Goal: Find specific page/section: Find specific page/section

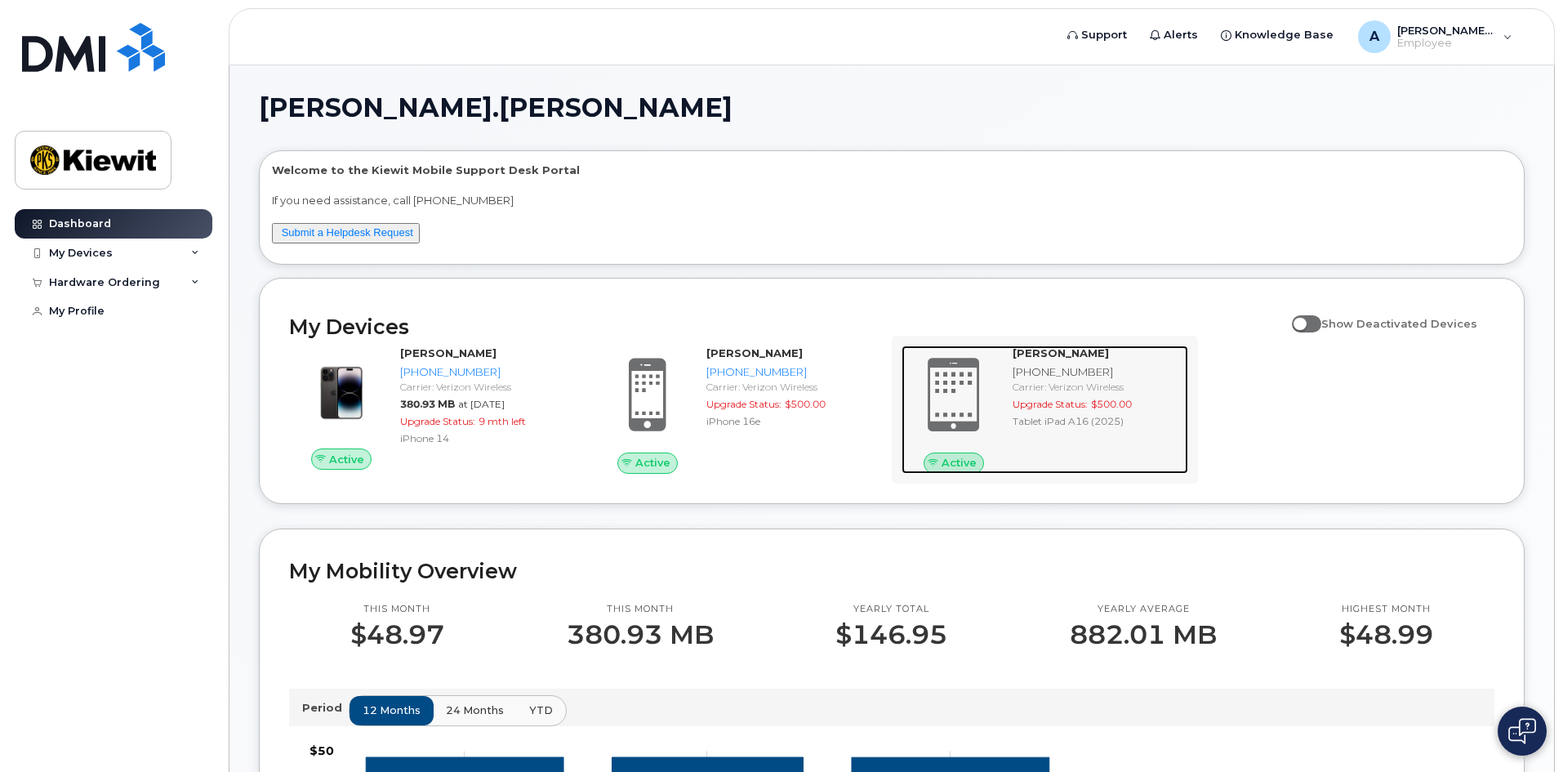
click at [1180, 449] on div "Ashton Grogan 425-567-0967 Carrier: Verizon Wireless Upgrade Status: $500.00 Ta…" at bounding box center [1097, 408] width 182 height 127
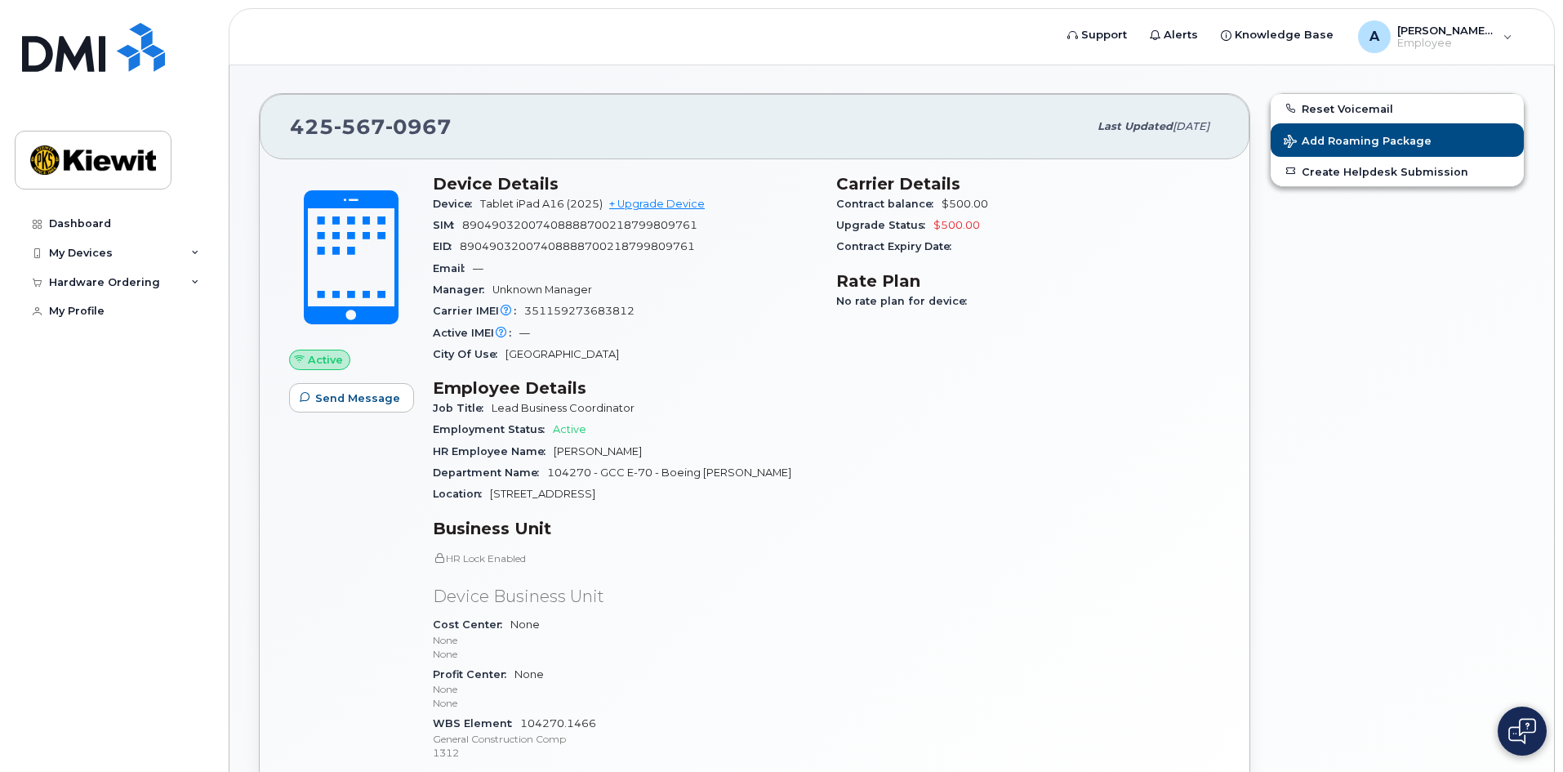
scroll to position [82, 0]
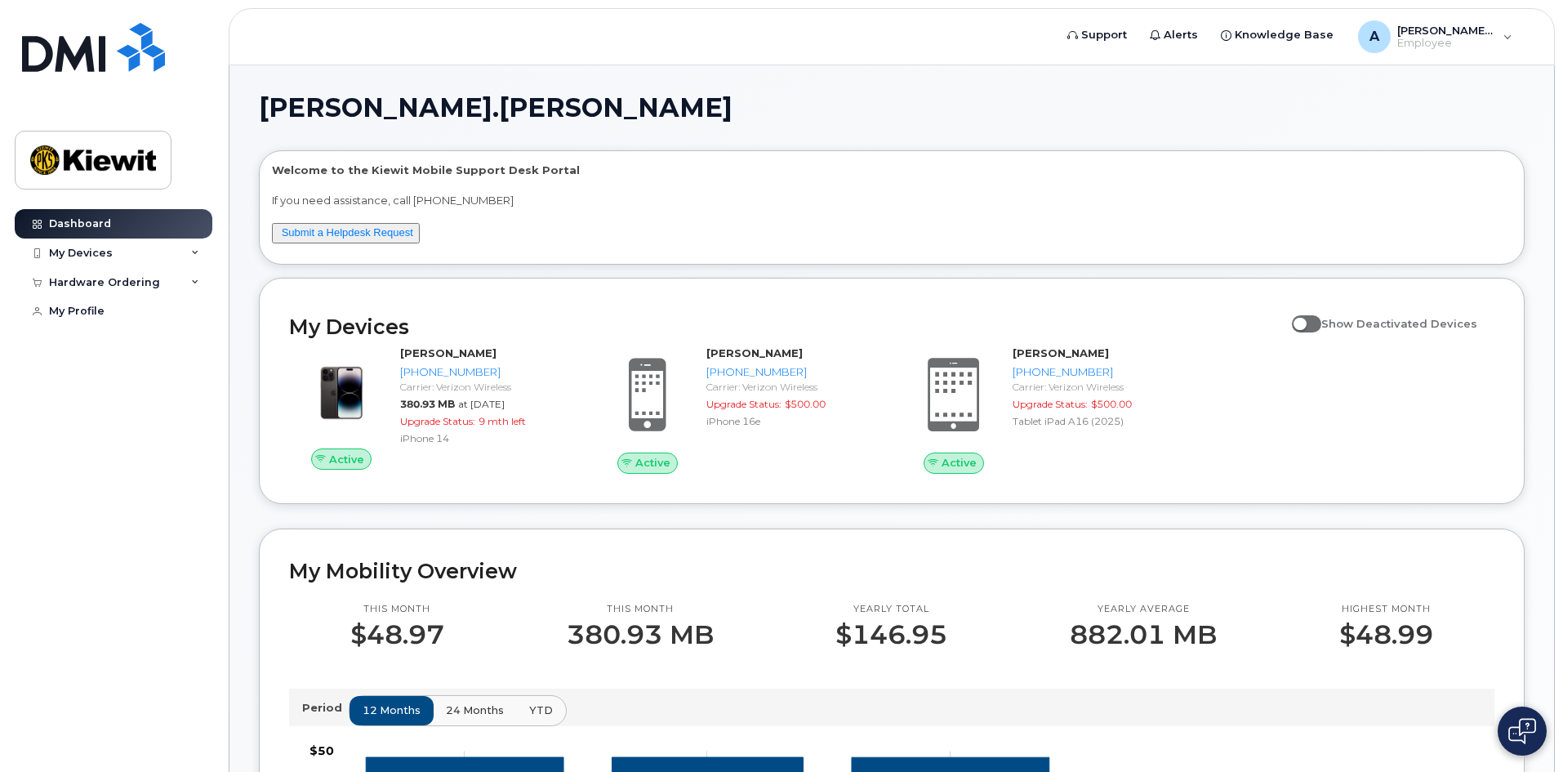
click at [882, 196] on p "If you need assistance, call [PHONE_NUMBER]" at bounding box center [892, 201] width 1240 height 16
